Goal: Task Accomplishment & Management: Manage account settings

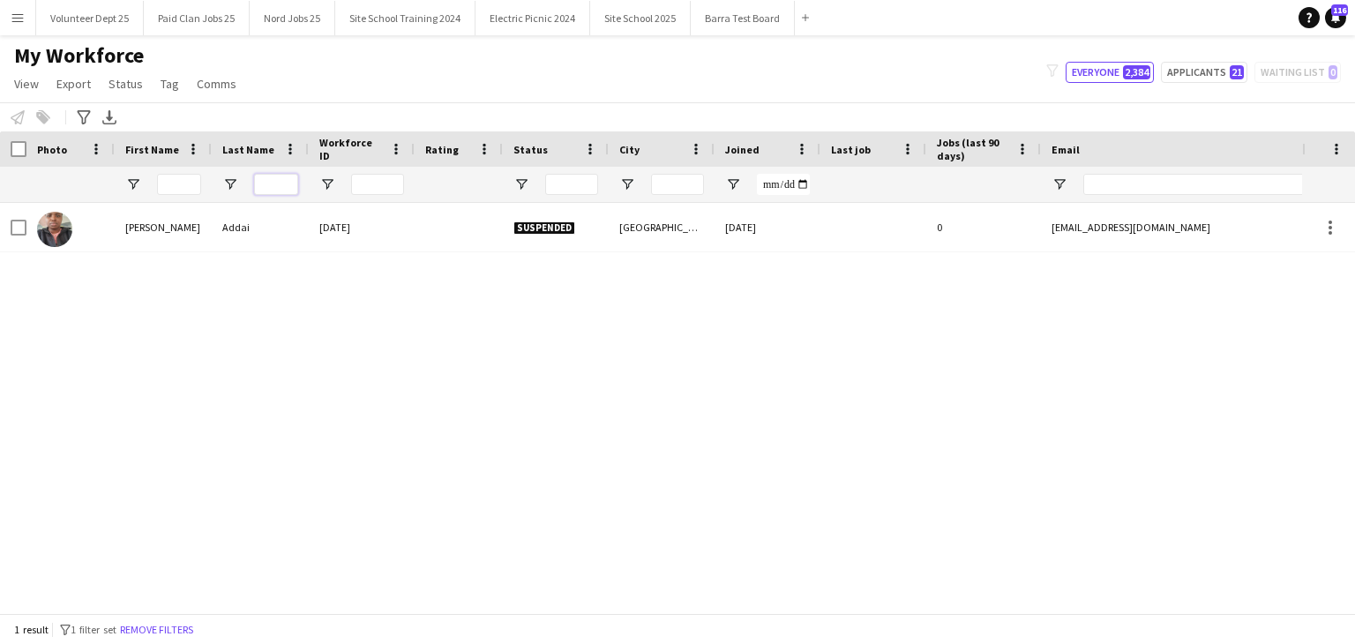
click at [279, 189] on input "Last Name Filter Input" at bounding box center [276, 184] width 44 height 21
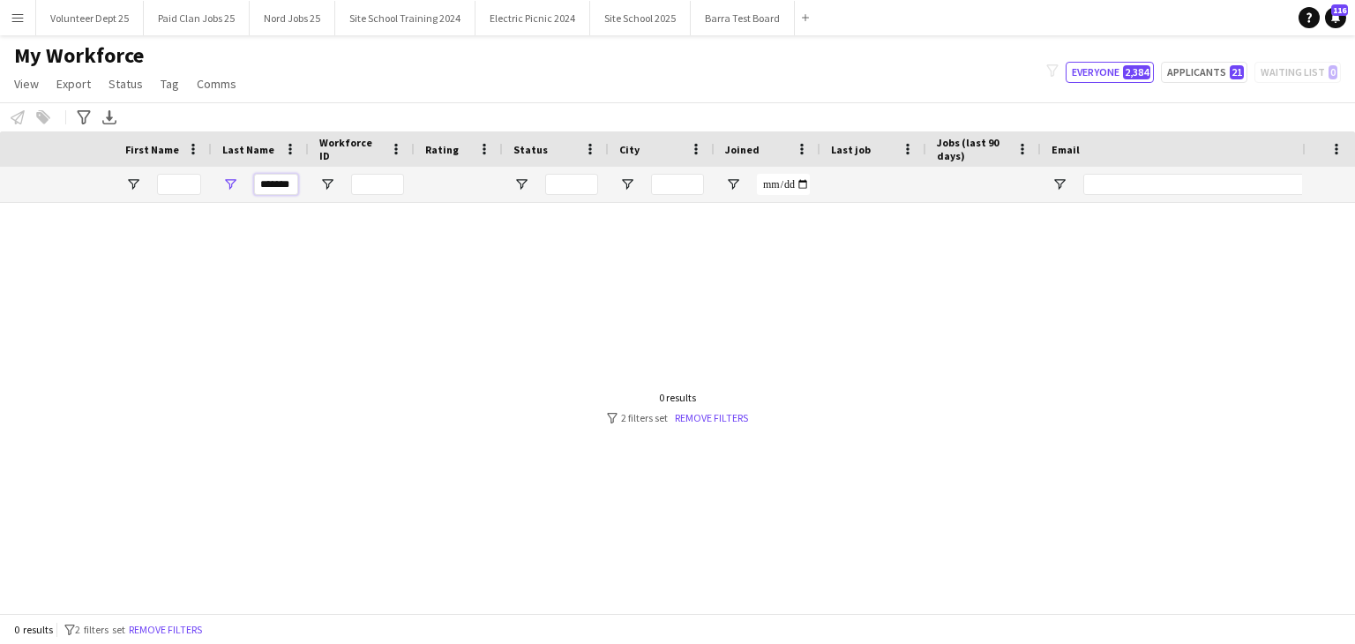
scroll to position [0, 610]
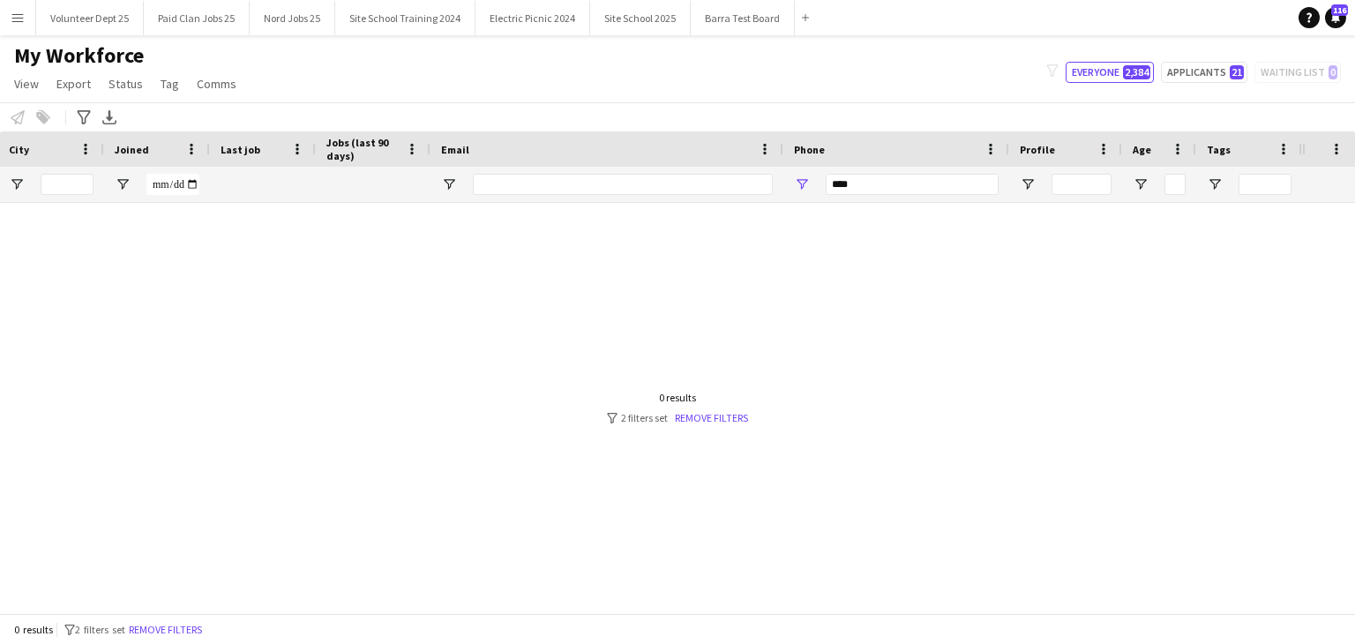
type input "*******"
click at [940, 185] on input "****" at bounding box center [912, 184] width 173 height 21
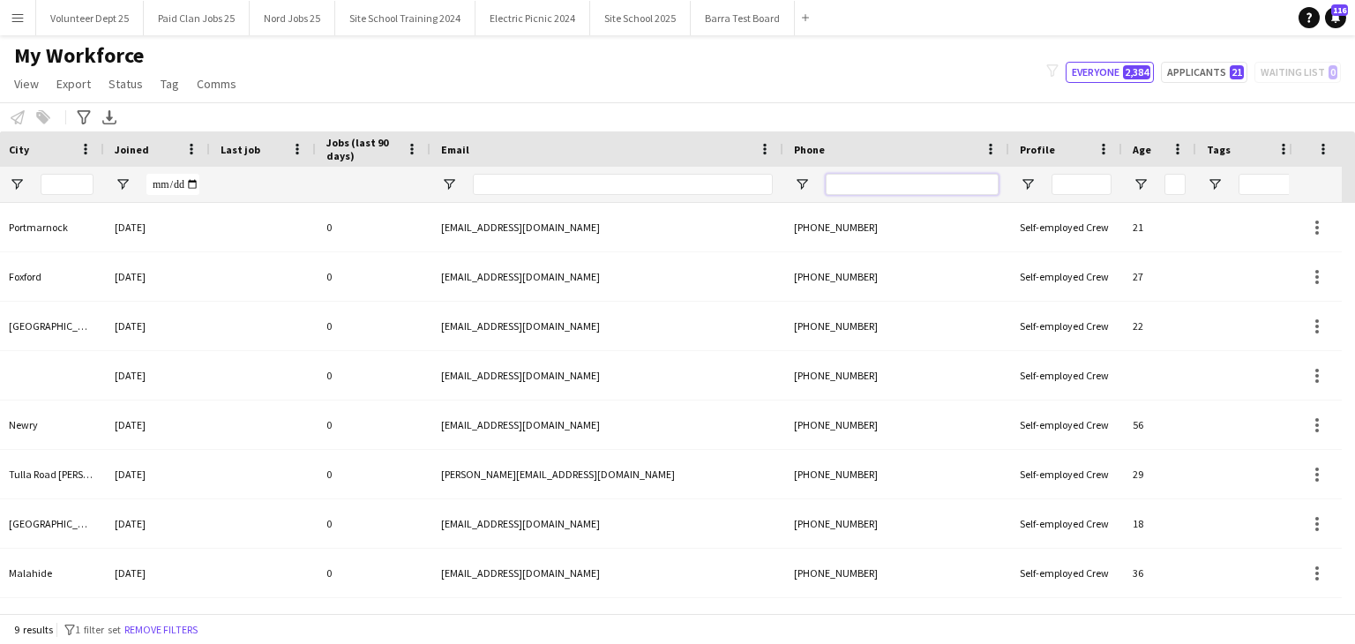
click at [940, 185] on input "Phone Filter Input" at bounding box center [912, 184] width 173 height 21
click at [776, 185] on div at bounding box center [607, 184] width 353 height 35
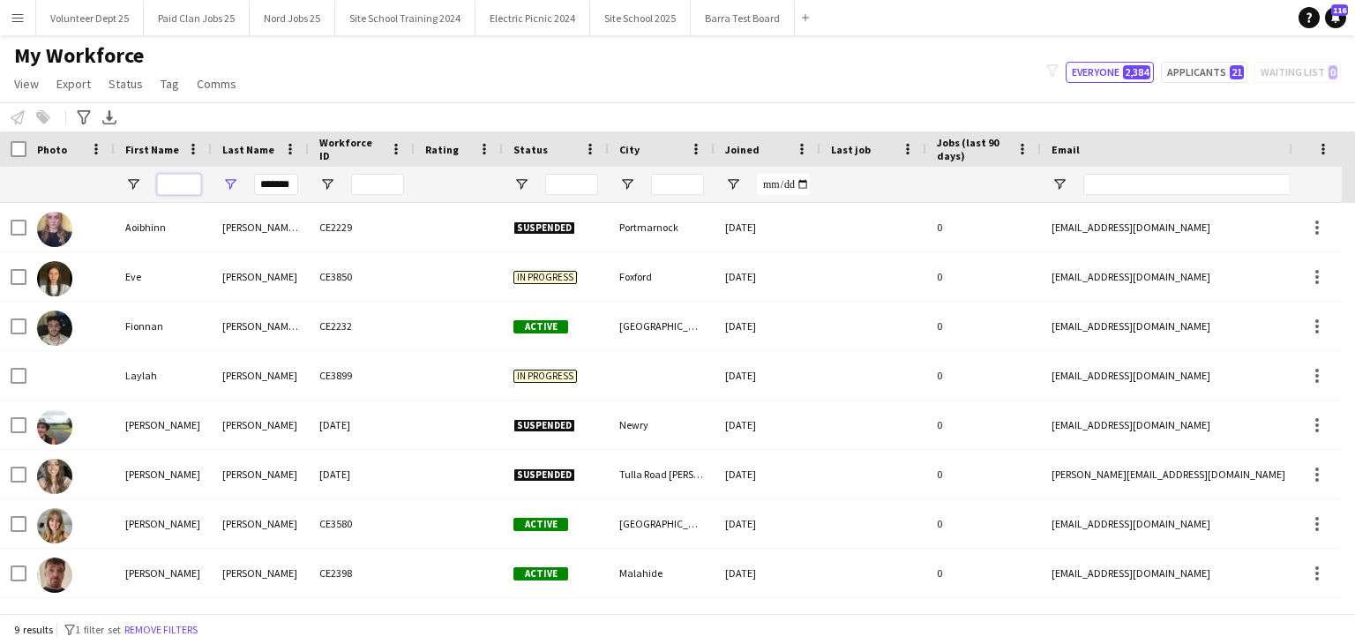
click at [180, 183] on input "First Name Filter Input" at bounding box center [179, 184] width 44 height 21
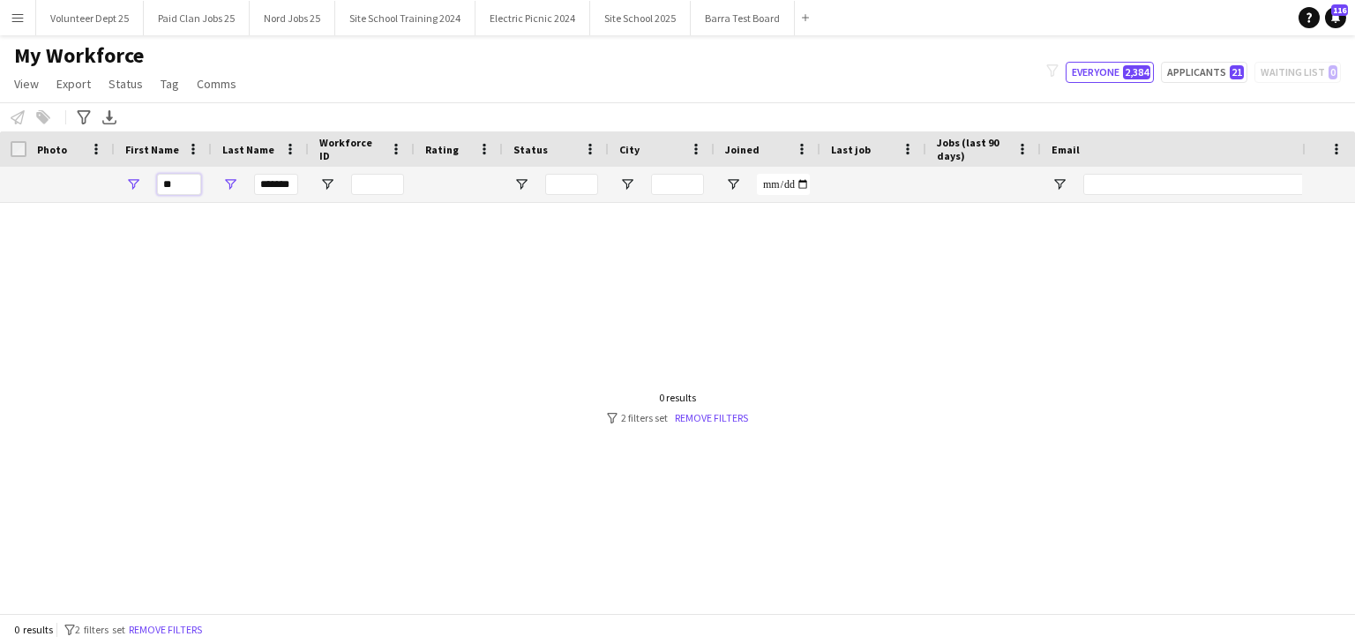
type input "*"
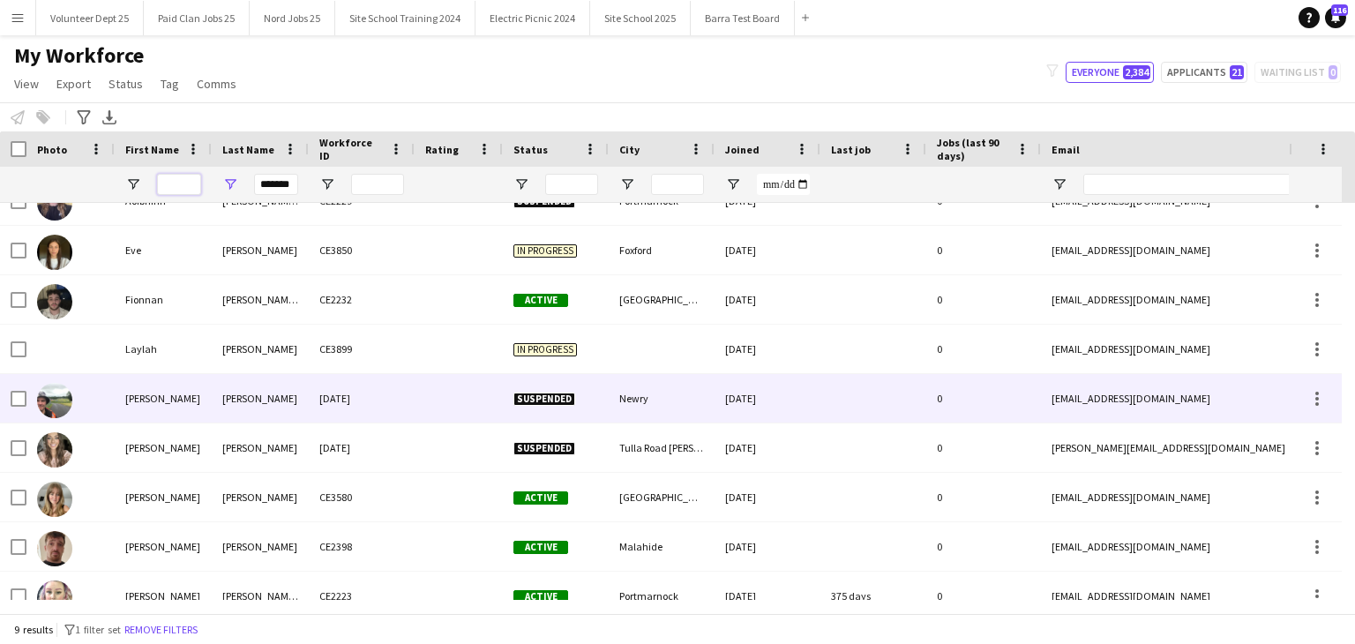
scroll to position [48, 0]
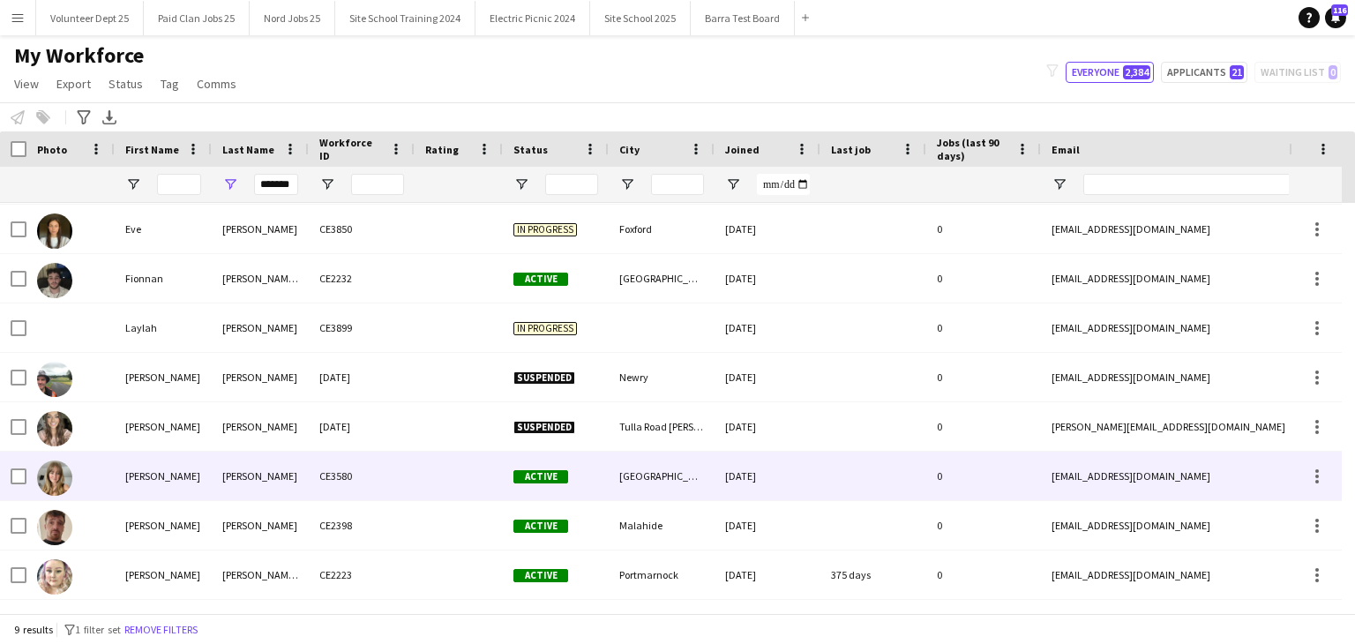
click at [281, 475] on div "[PERSON_NAME]" at bounding box center [260, 476] width 97 height 49
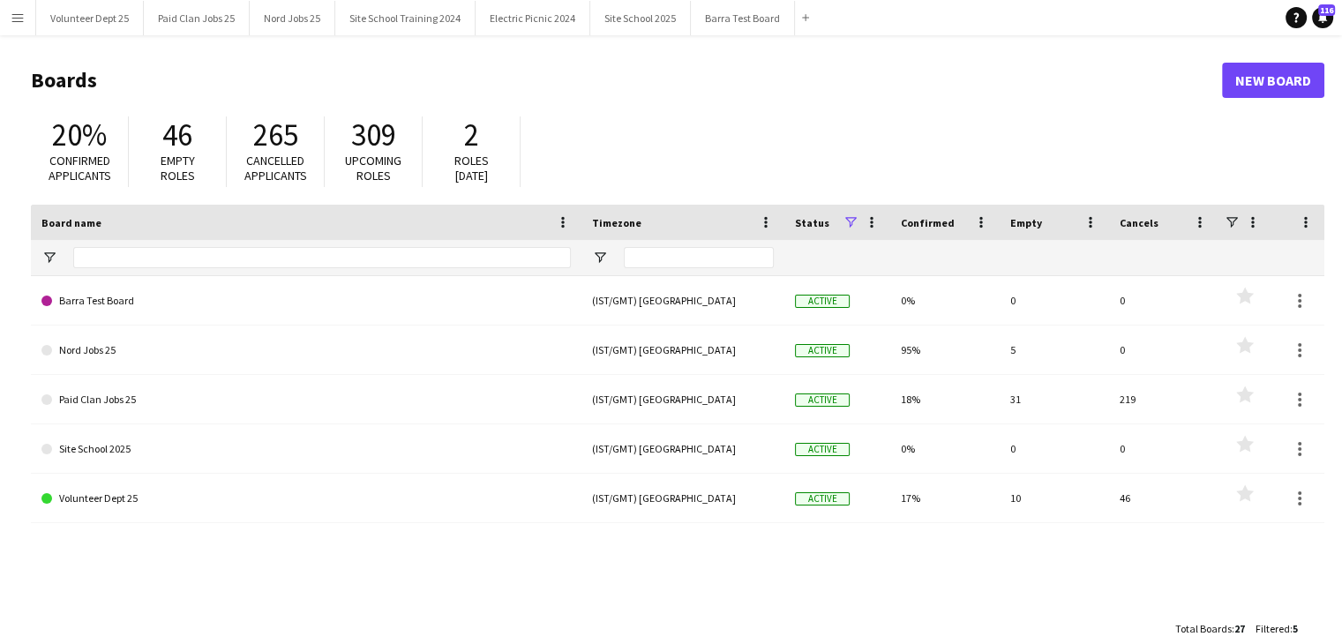
click at [21, 26] on button "Menu" at bounding box center [17, 17] width 35 height 35
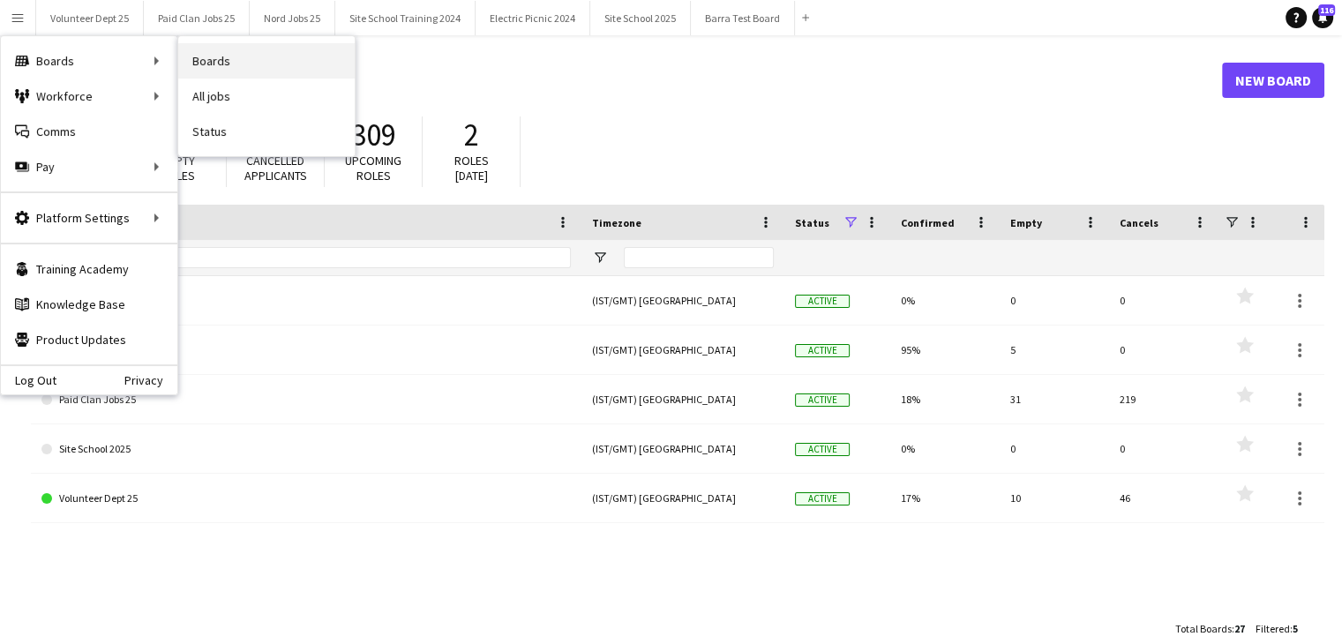
click at [278, 53] on link "Boards" at bounding box center [266, 60] width 176 height 35
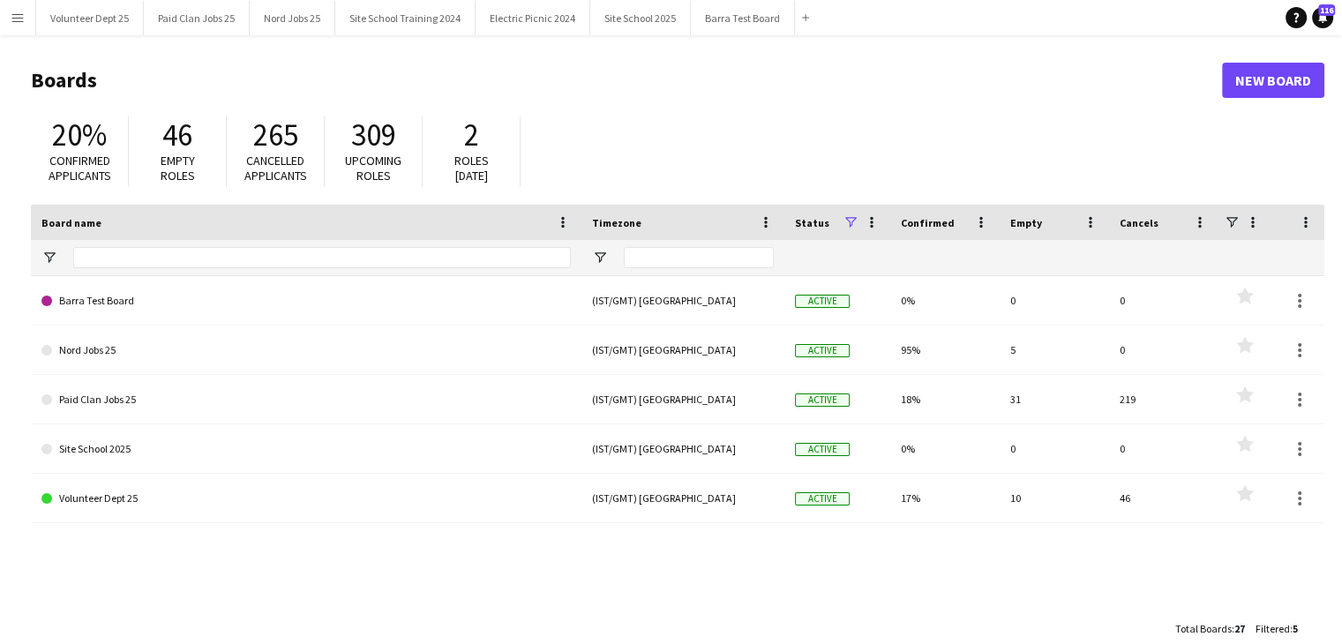
click at [4, 12] on button "Menu" at bounding box center [17, 17] width 35 height 35
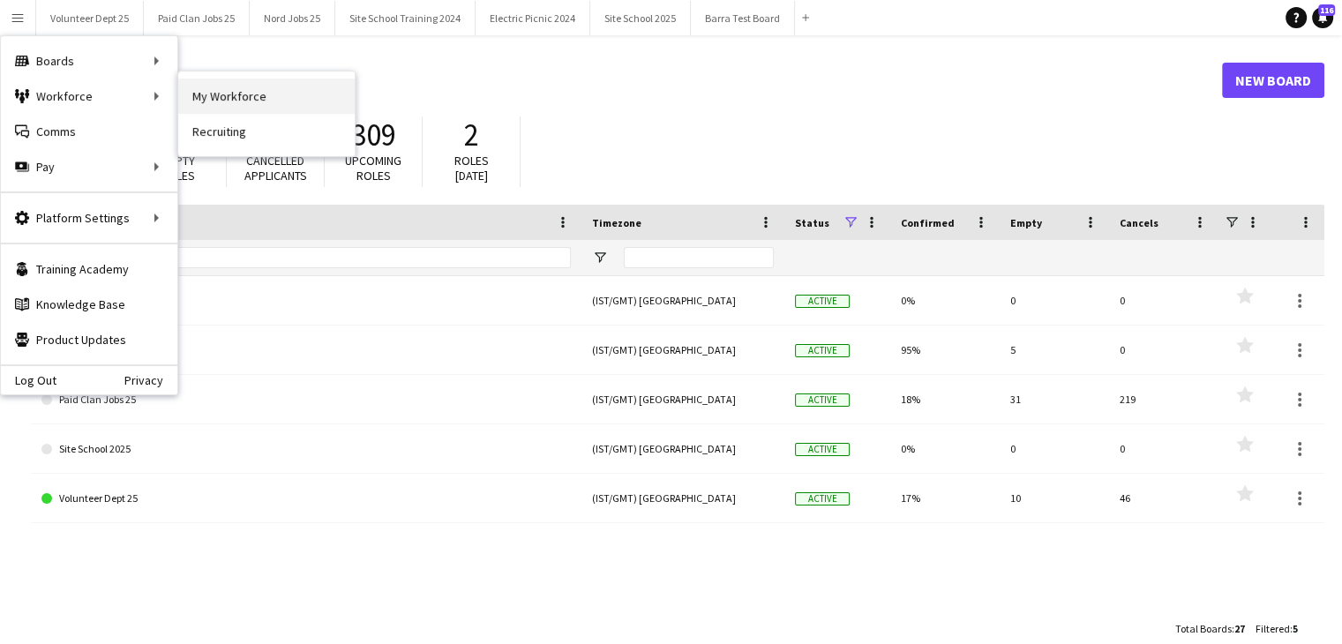
click at [289, 93] on link "My Workforce" at bounding box center [266, 96] width 176 height 35
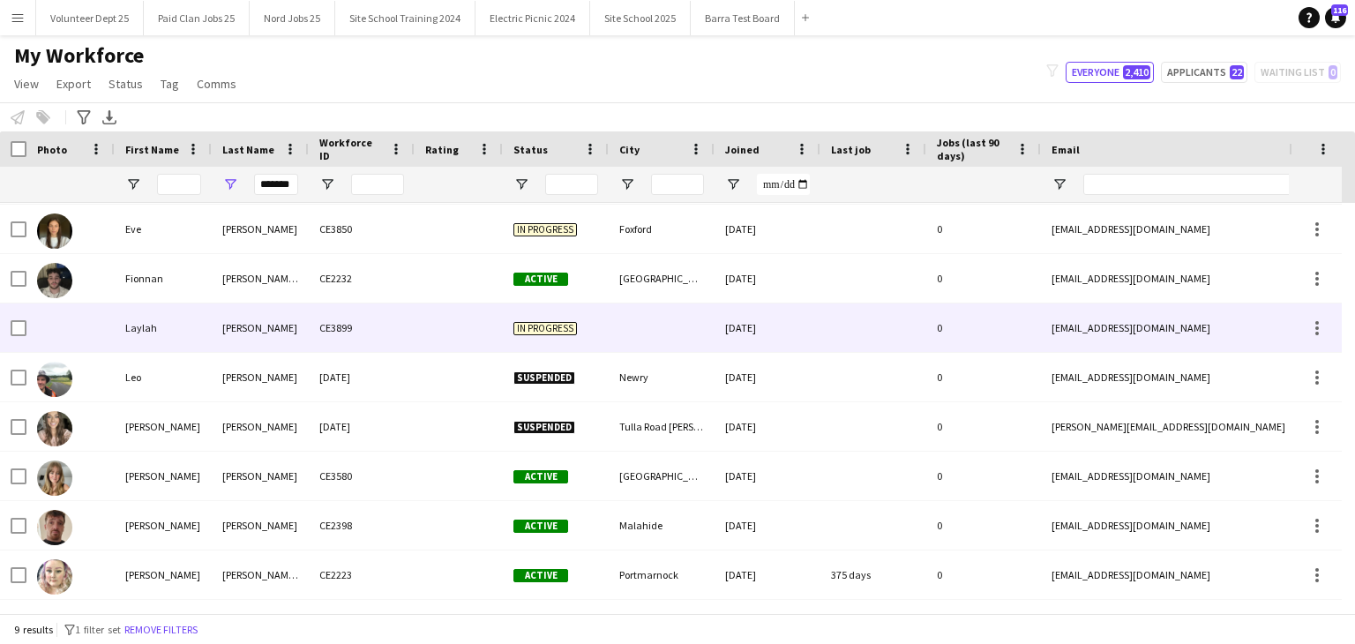
scroll to position [48, 0]
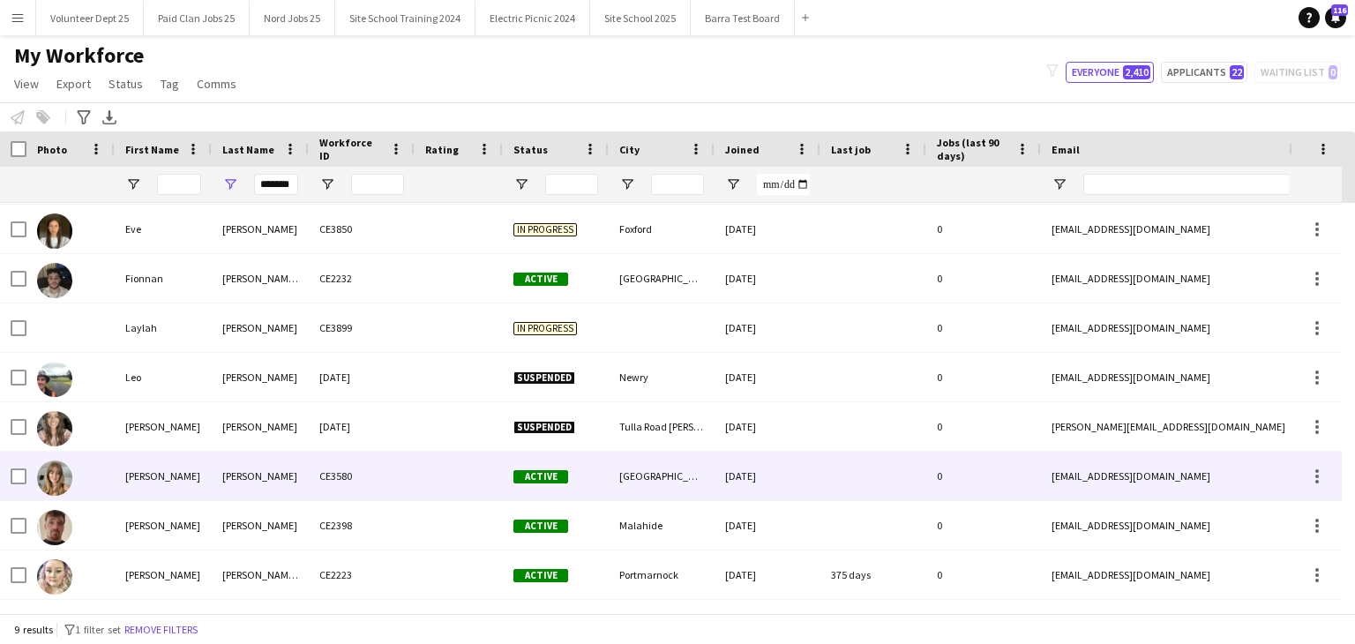
click at [212, 469] on div "[PERSON_NAME]" at bounding box center [260, 476] width 97 height 49
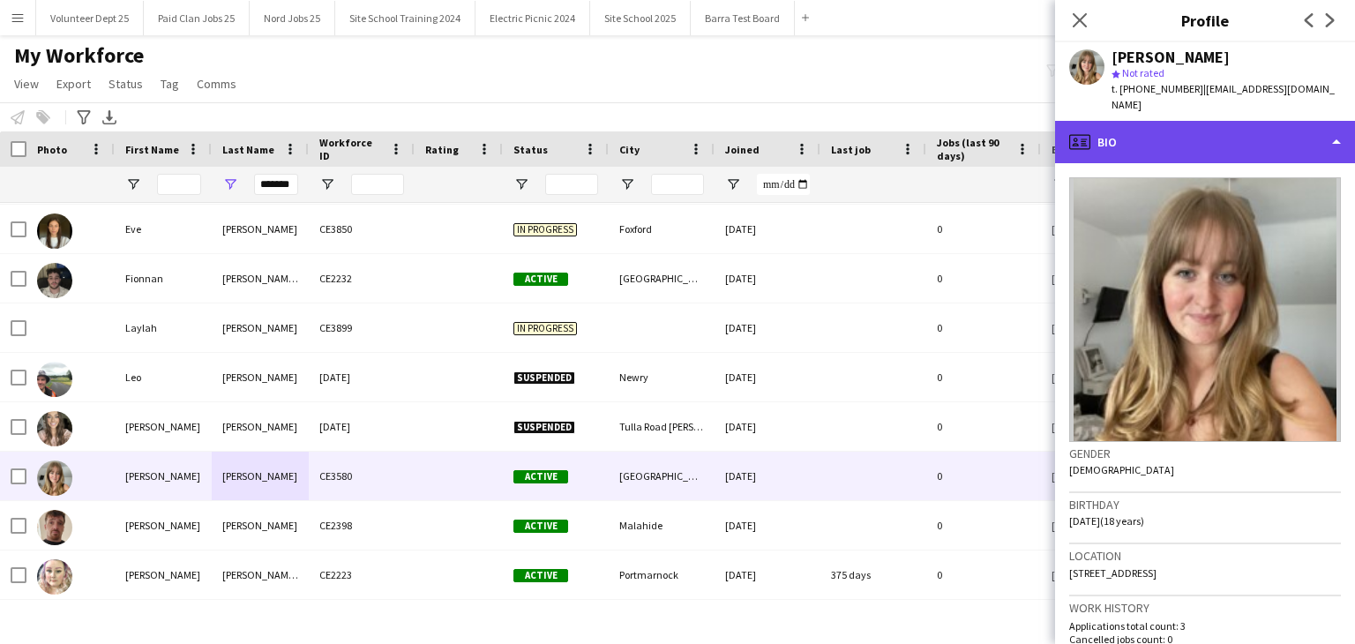
click at [1234, 125] on div "profile Bio" at bounding box center [1205, 142] width 300 height 42
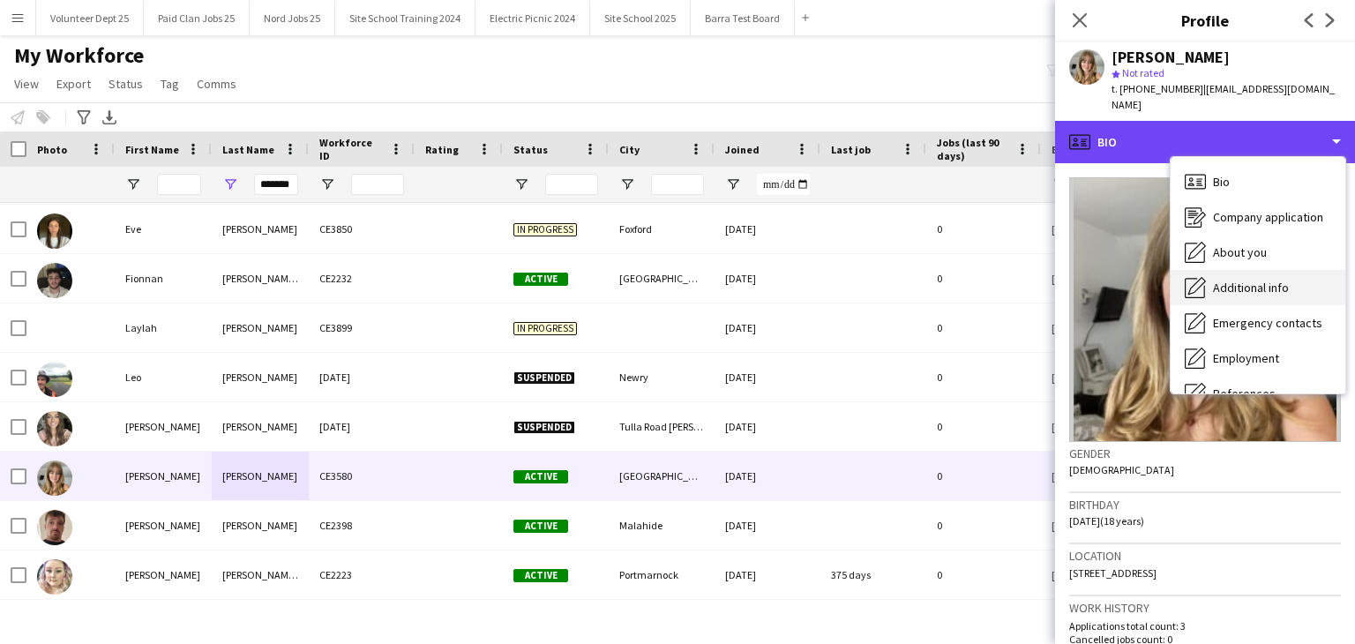
scroll to position [166, 0]
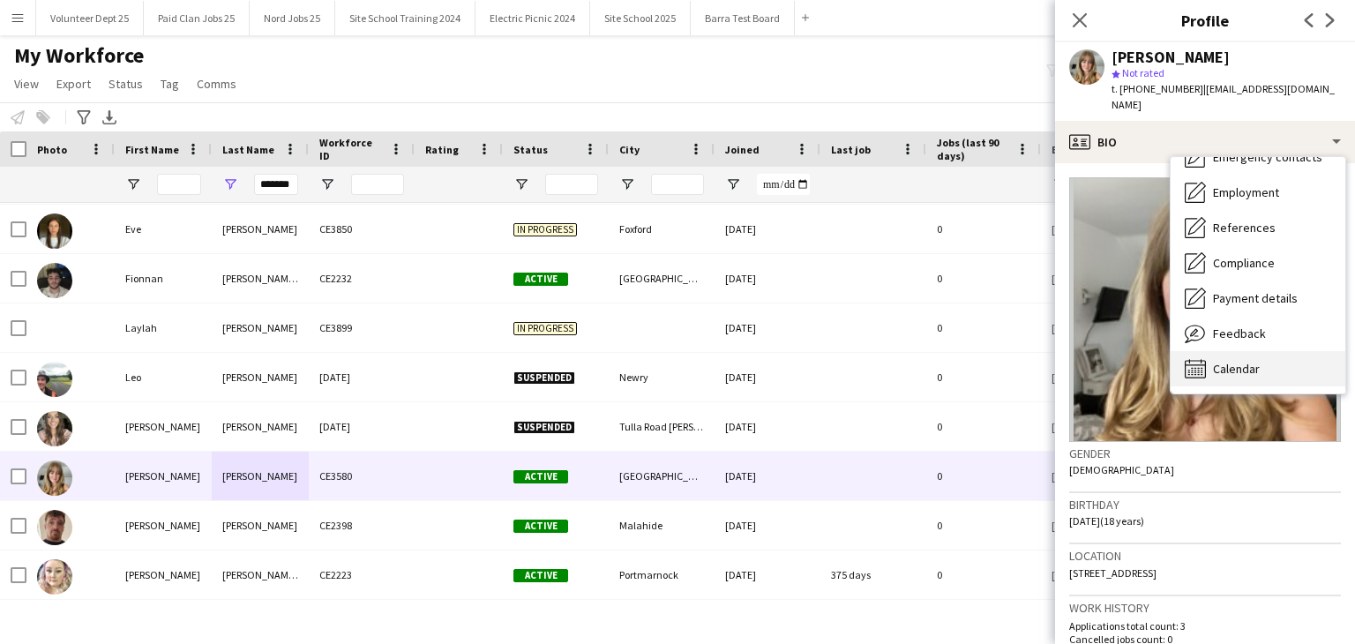
click at [1246, 351] on div "Calendar Calendar" at bounding box center [1258, 368] width 175 height 35
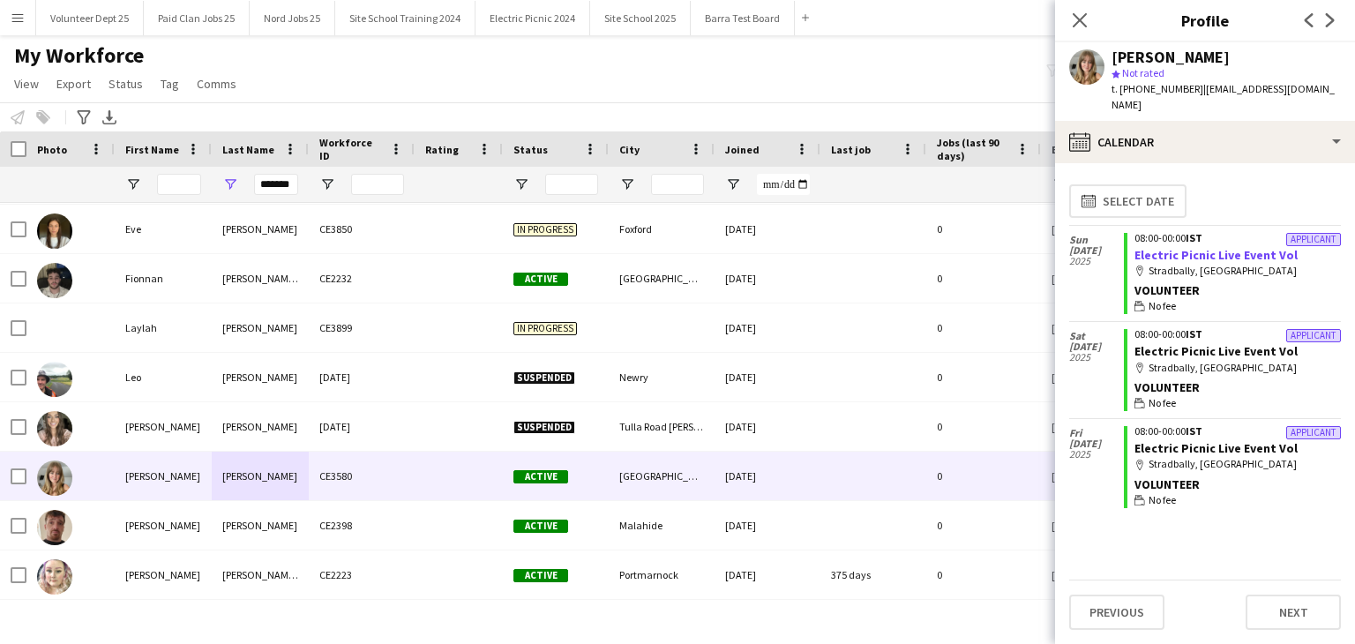
click at [1246, 247] on link "Electric Picnic Live Event Vol" at bounding box center [1215, 255] width 163 height 16
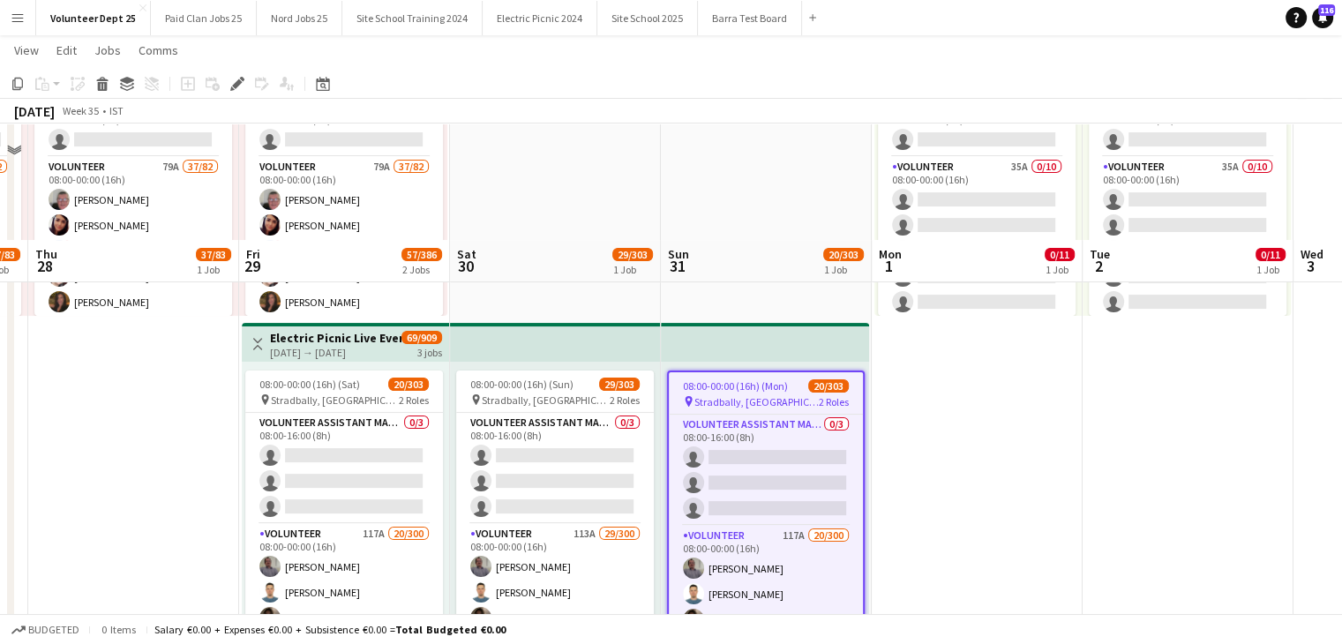
scroll to position [519, 0]
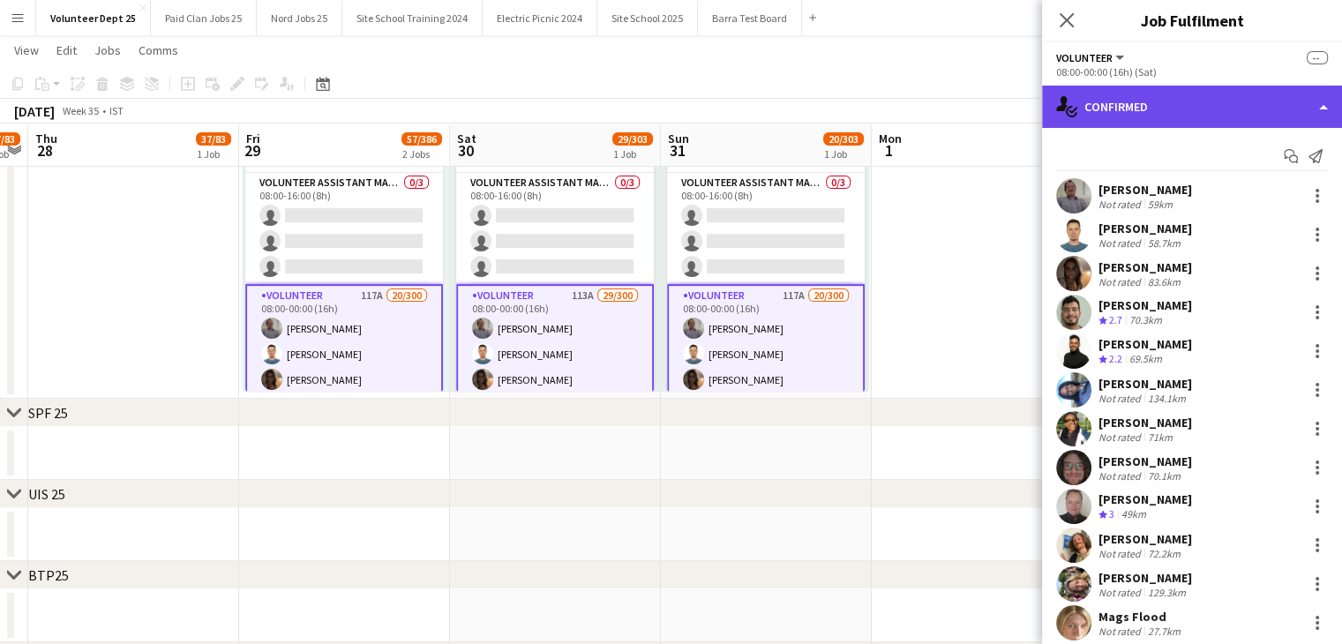
click at [1223, 109] on div "single-neutral-actions-check-2 Confirmed" at bounding box center [1192, 107] width 300 height 42
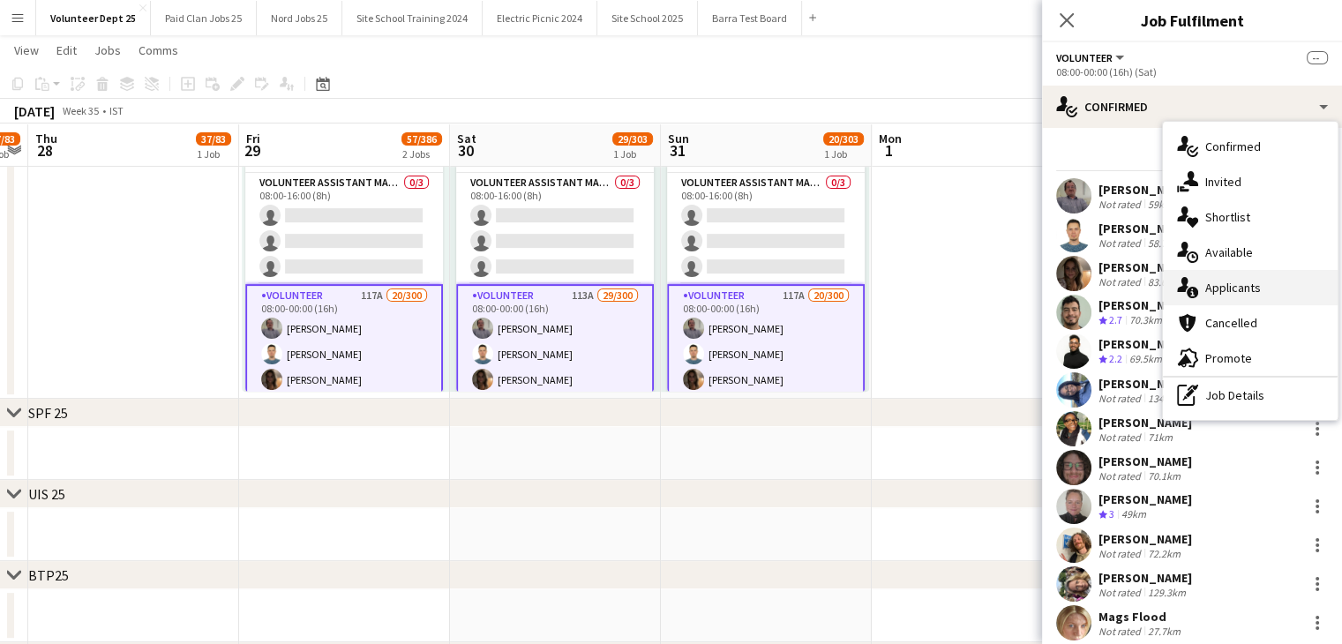
click at [1261, 283] on div "single-neutral-actions-information Applicants" at bounding box center [1250, 287] width 175 height 35
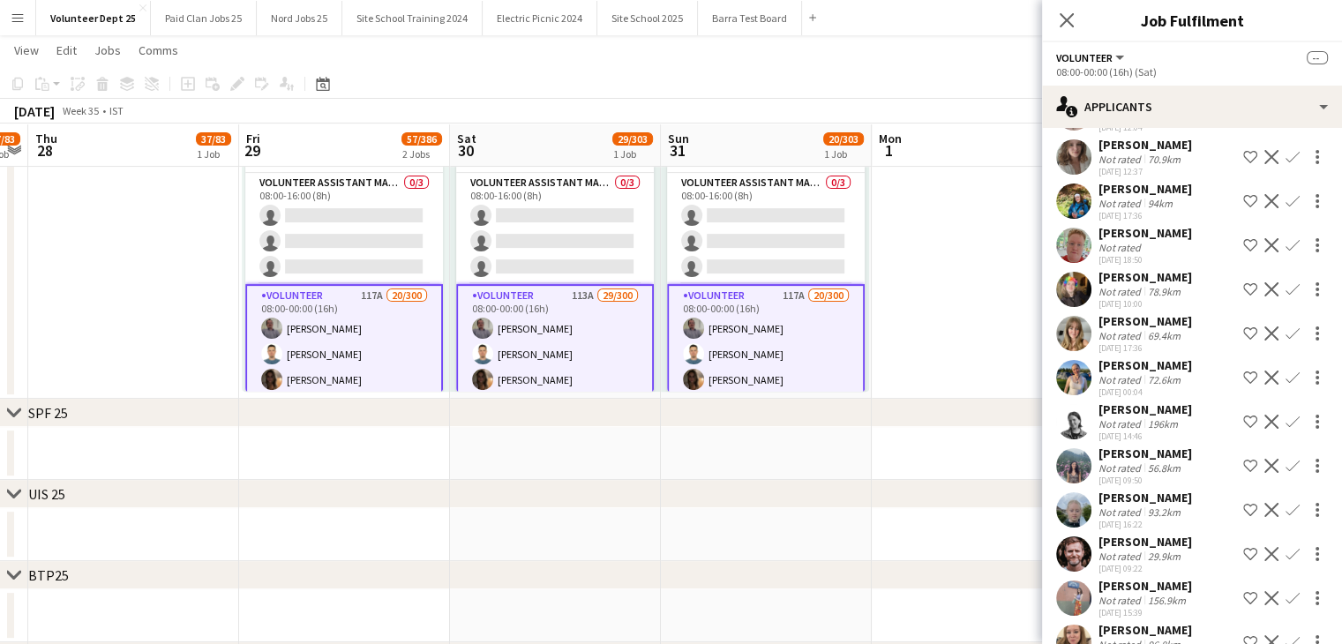
scroll to position [2520, 0]
click at [1285, 326] on app-icon "Confirm" at bounding box center [1292, 333] width 14 height 14
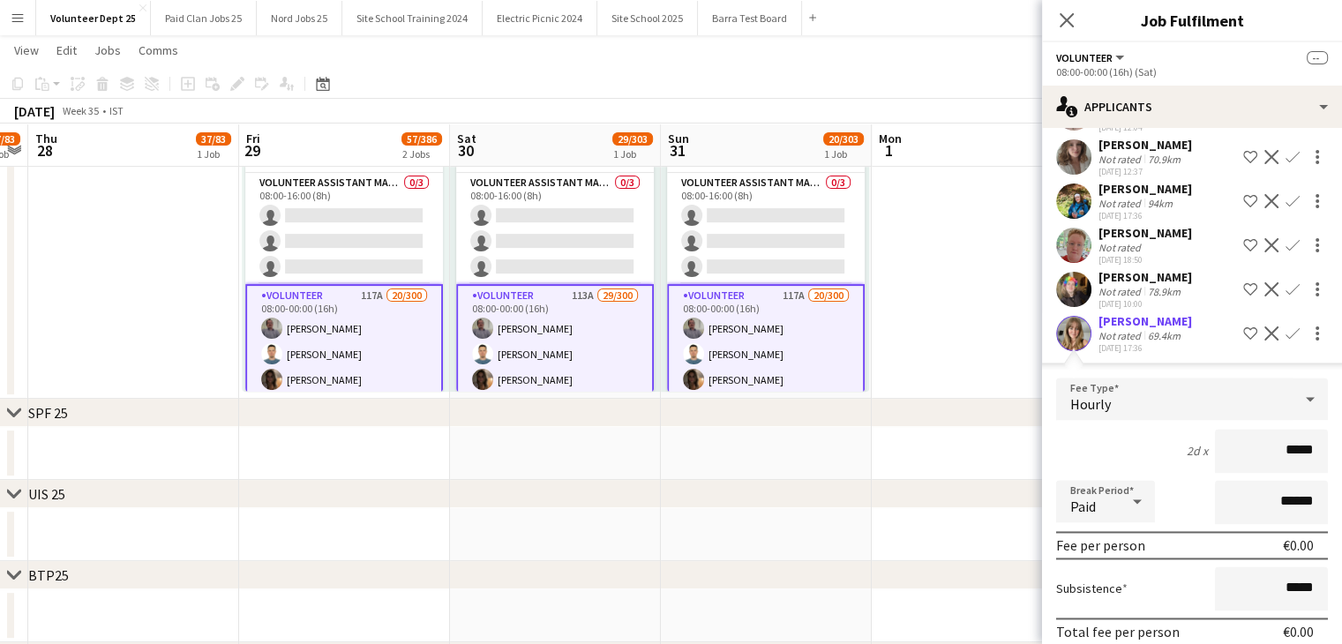
scroll to position [2609, 0]
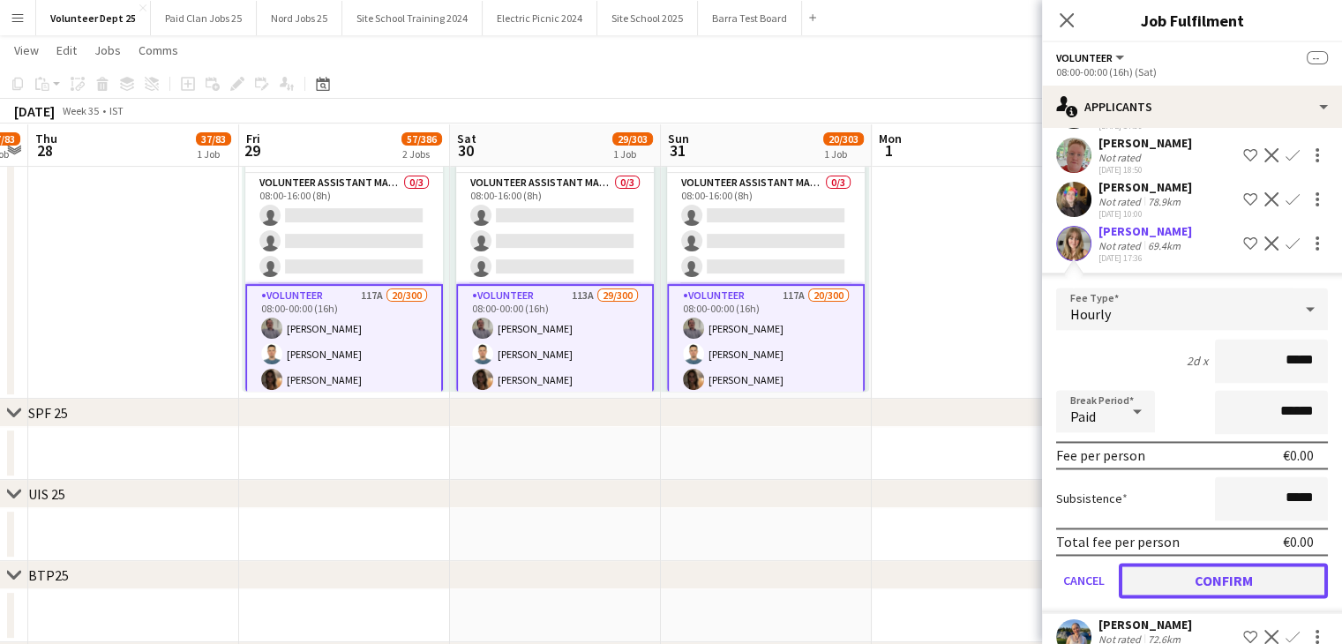
click at [1194, 565] on button "Confirm" at bounding box center [1223, 580] width 209 height 35
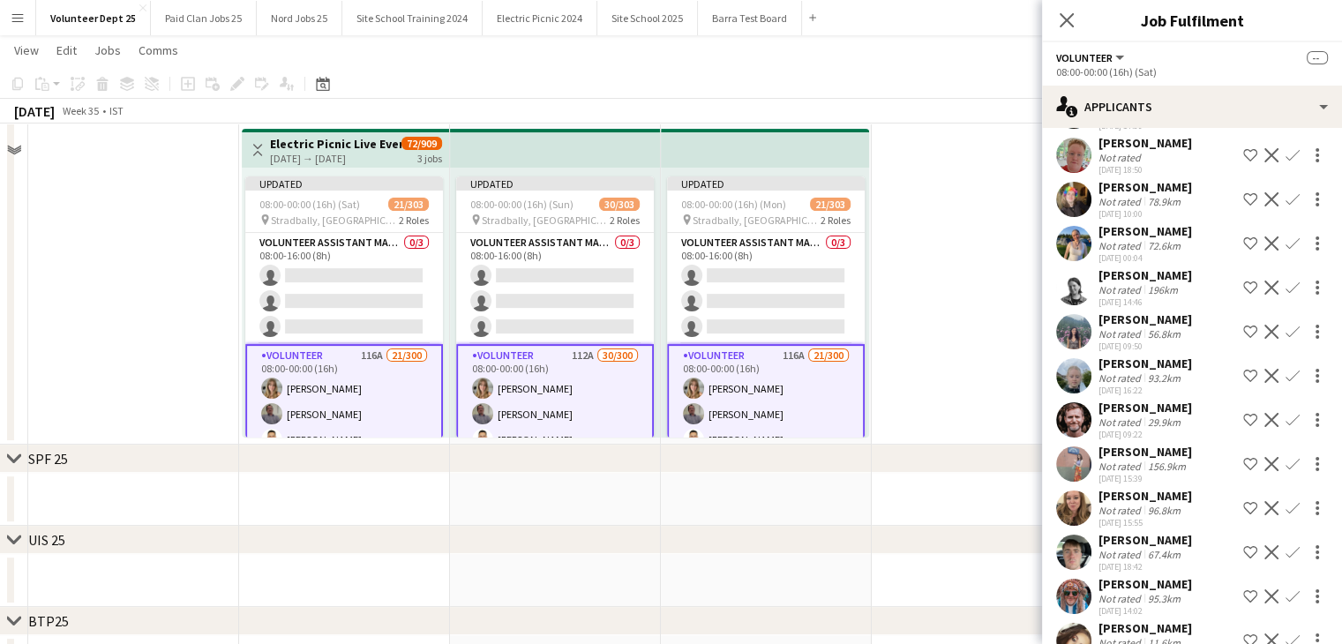
scroll to position [409, 0]
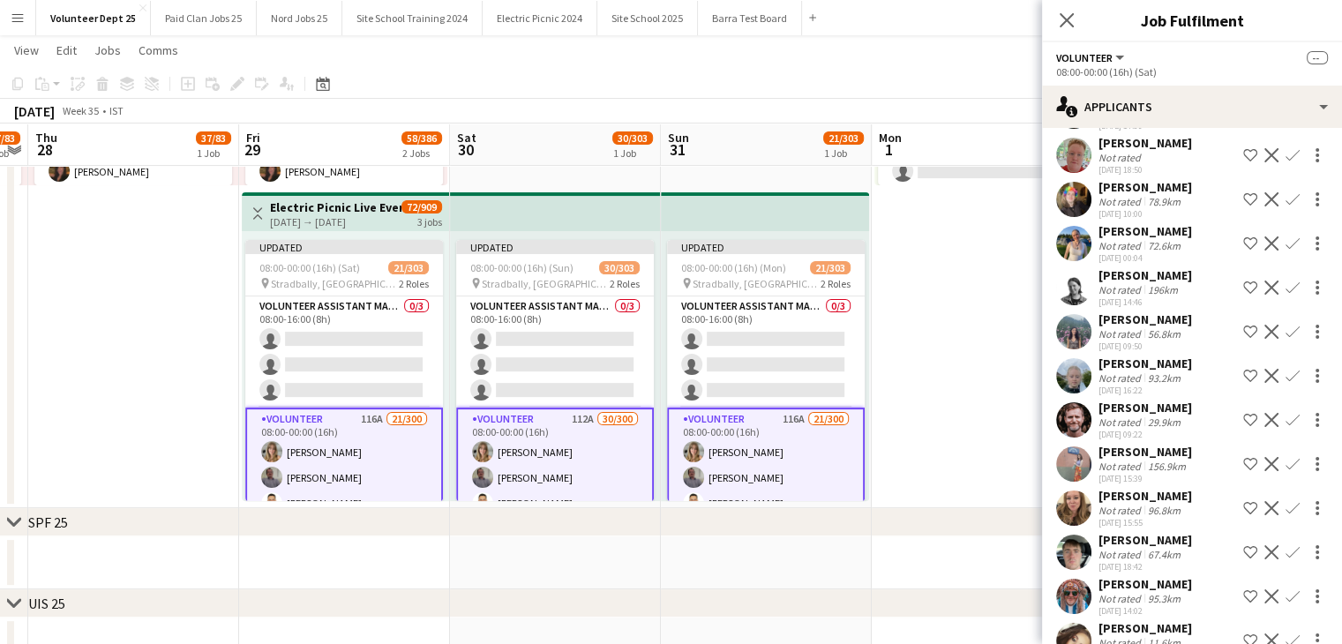
click at [595, 209] on app-top-bar at bounding box center [555, 211] width 211 height 39
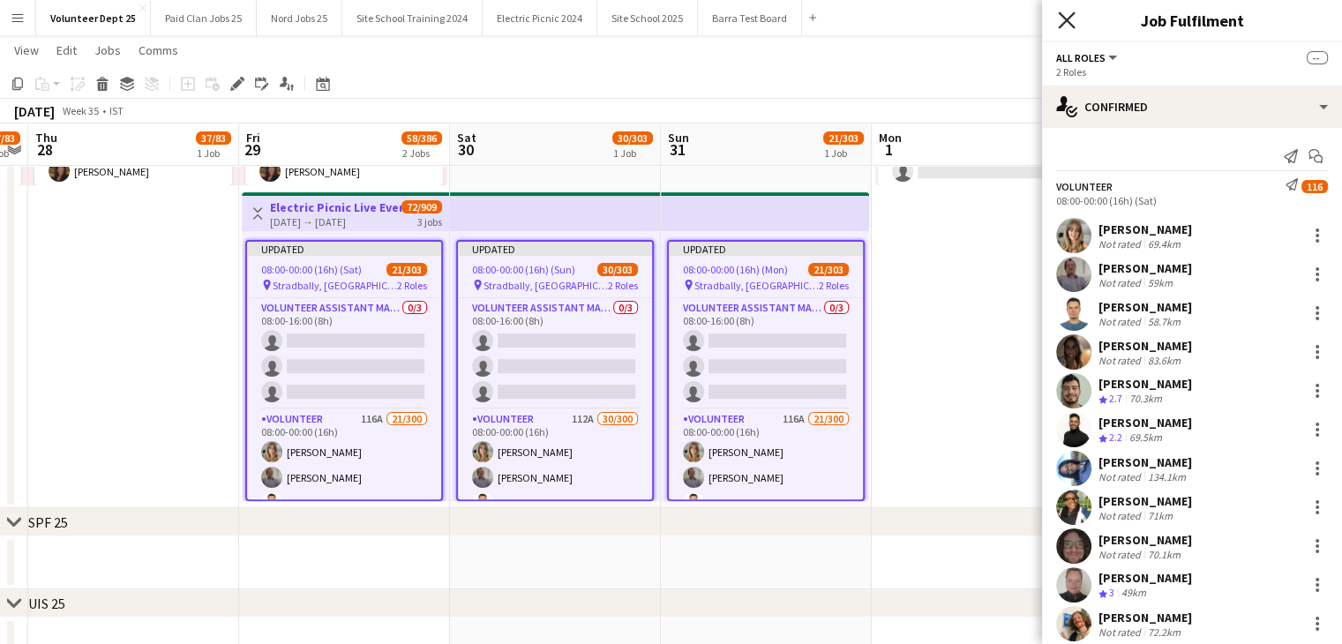
click at [1062, 21] on icon "Close pop-in" at bounding box center [1066, 19] width 17 height 17
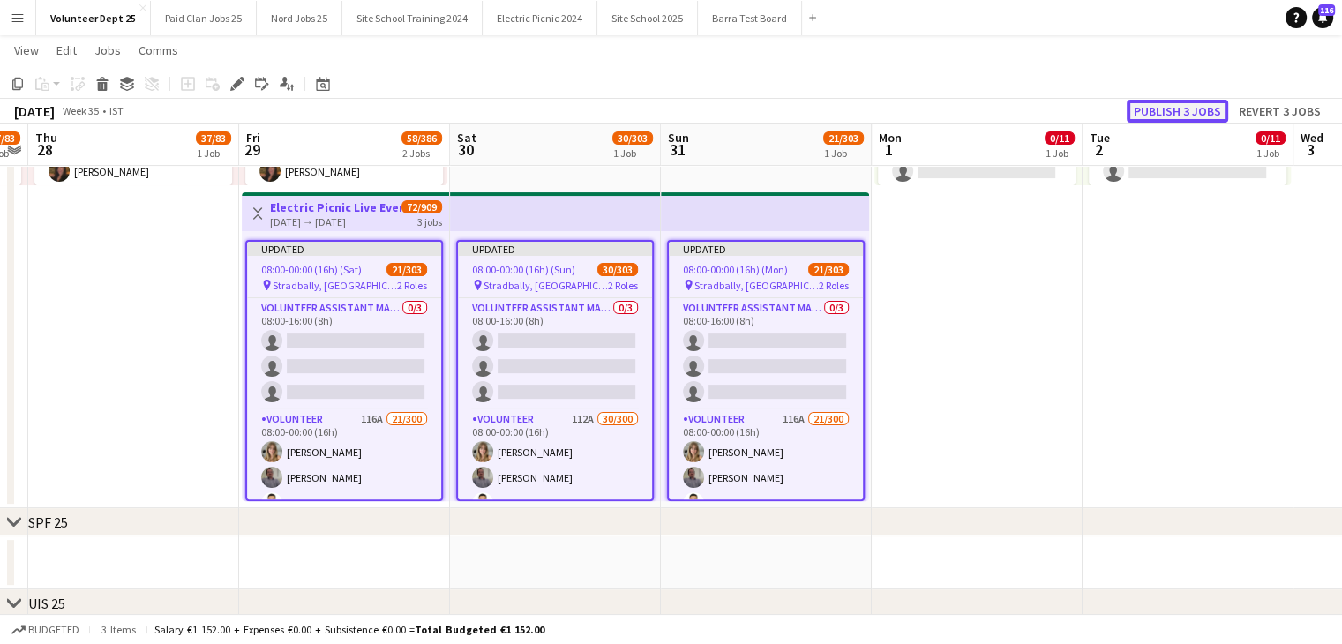
click at [1203, 108] on button "Publish 3 jobs" at bounding box center [1177, 111] width 101 height 23
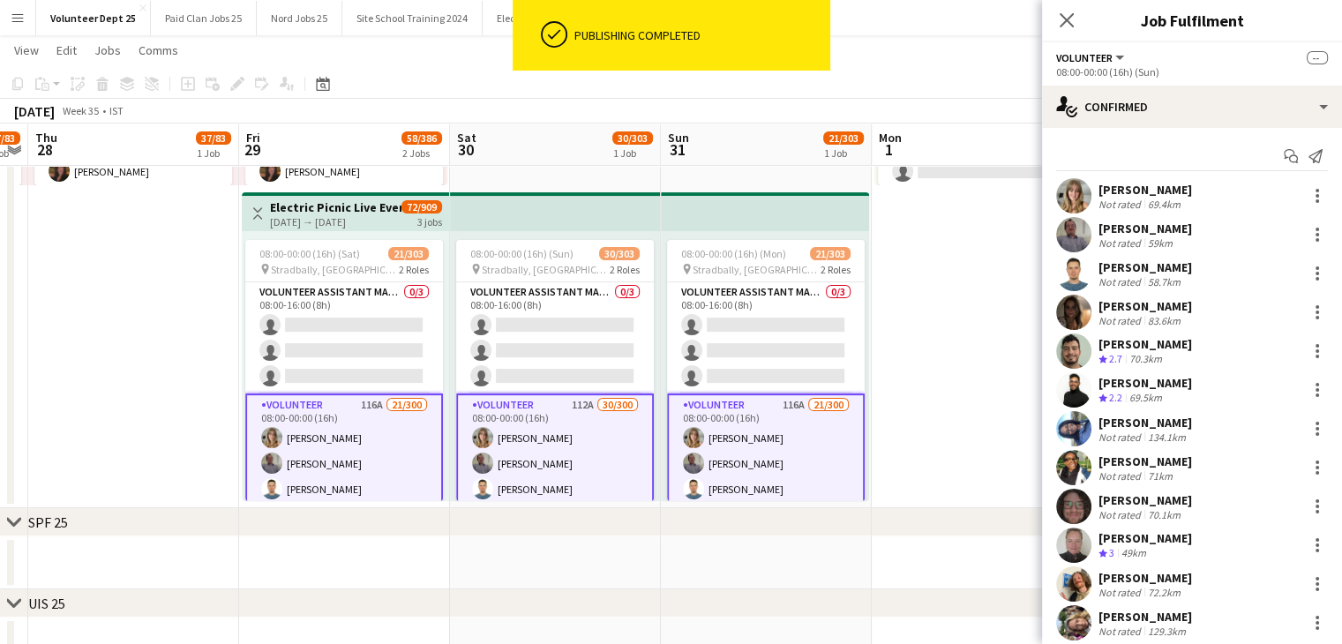
click at [1192, 194] on div "[PERSON_NAME]" at bounding box center [1145, 190] width 94 height 16
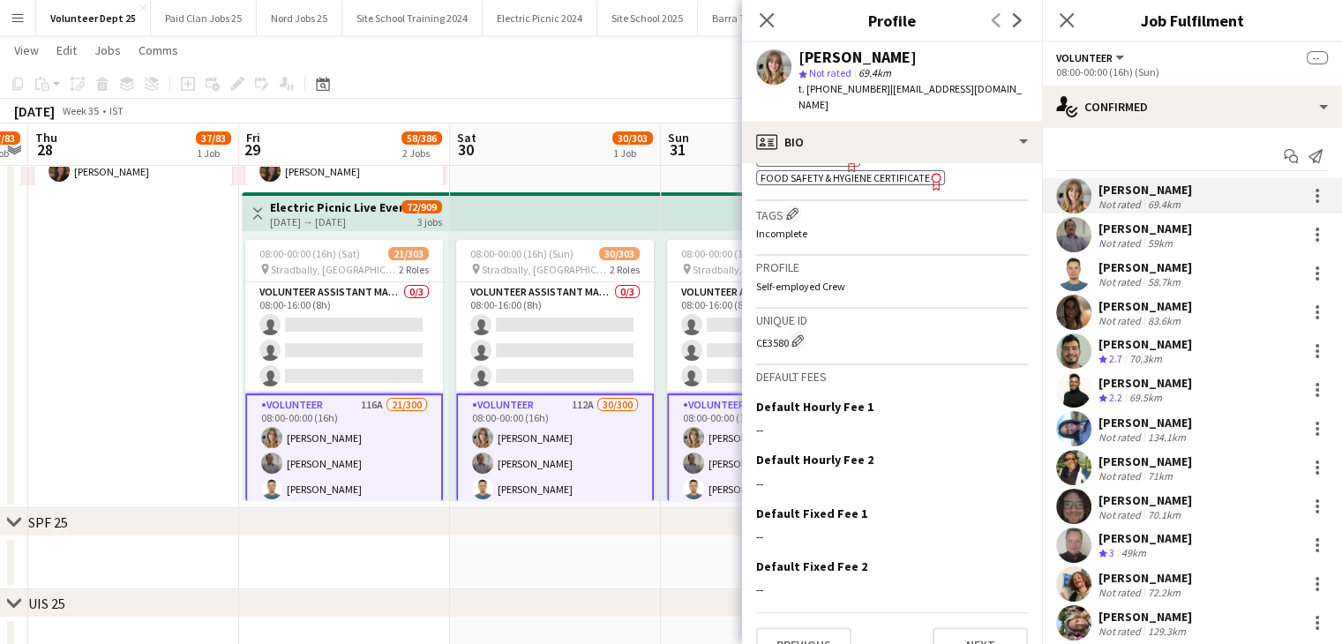
scroll to position [635, 0]
click at [776, 330] on div "CE3580 Edit crew unique ID" at bounding box center [892, 339] width 272 height 18
copy div "CE3580"
